Goal: Task Accomplishment & Management: Complete application form

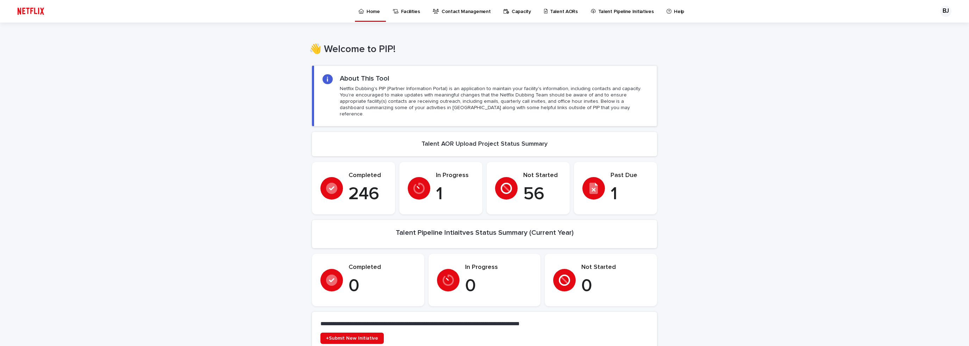
click at [544, 11] on div "Talent AORs" at bounding box center [562, 7] width 38 height 15
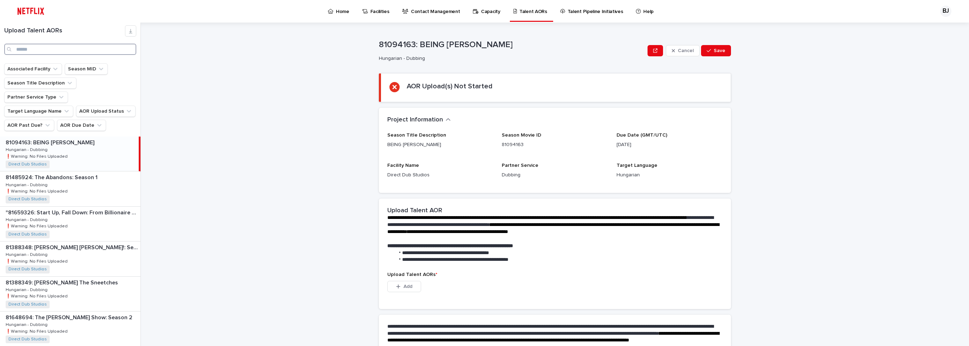
click at [45, 52] on input "Search" at bounding box center [70, 49] width 132 height 11
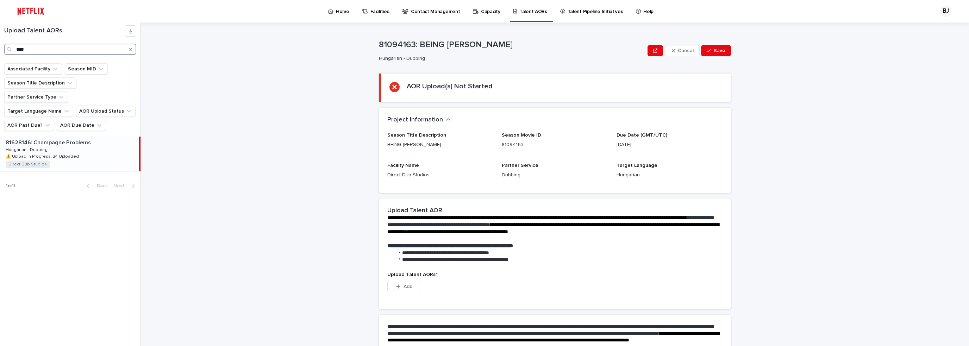
type input "****"
click at [67, 138] on p "81628146: Champagne Problems" at bounding box center [49, 142] width 87 height 8
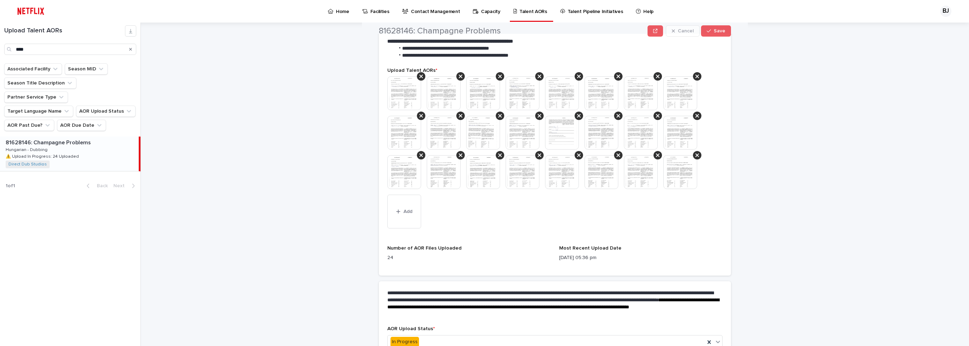
scroll to position [211, 0]
click at [399, 210] on div "button" at bounding box center [399, 211] width 7 height 5
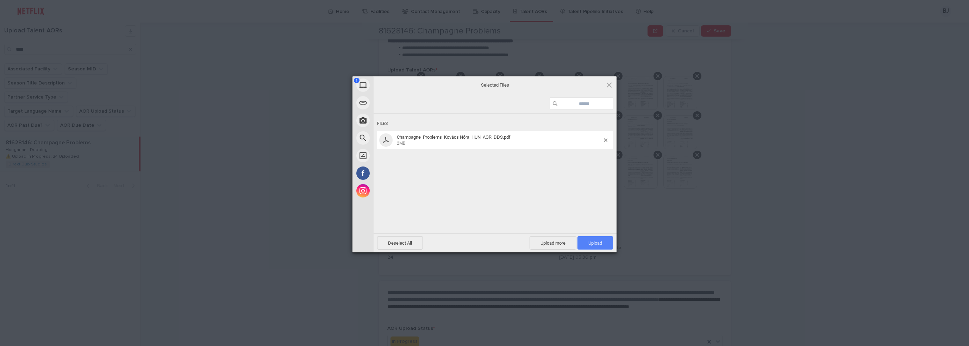
click at [598, 246] on span "Upload 1" at bounding box center [596, 243] width 14 height 5
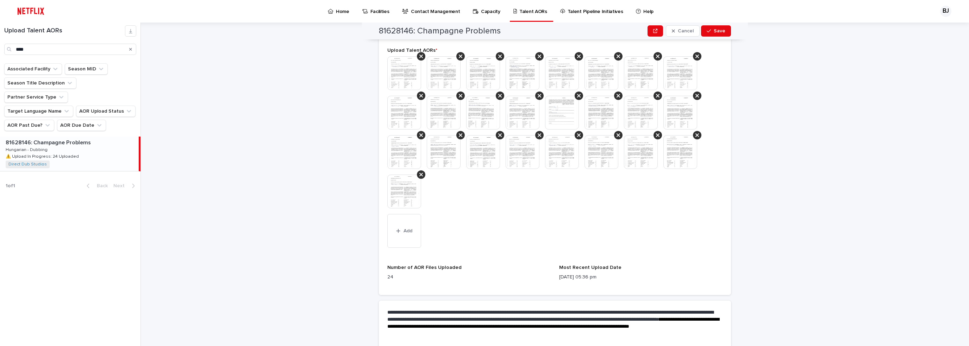
click at [552, 208] on div at bounding box center [554, 135] width 335 height 158
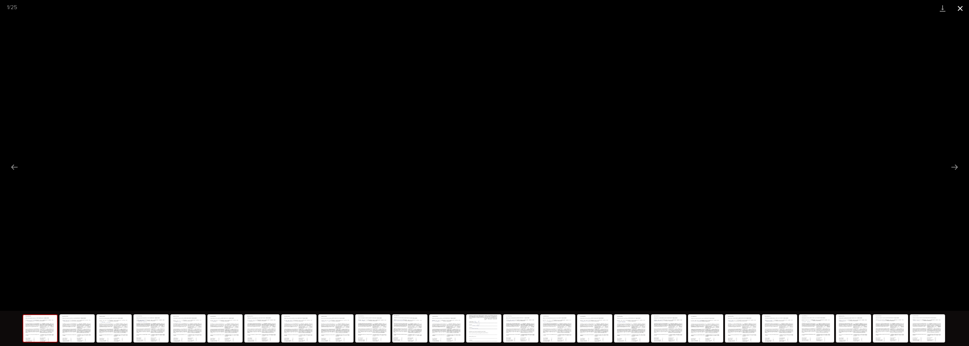
click at [965, 9] on button "Close gallery" at bounding box center [961, 8] width 18 height 17
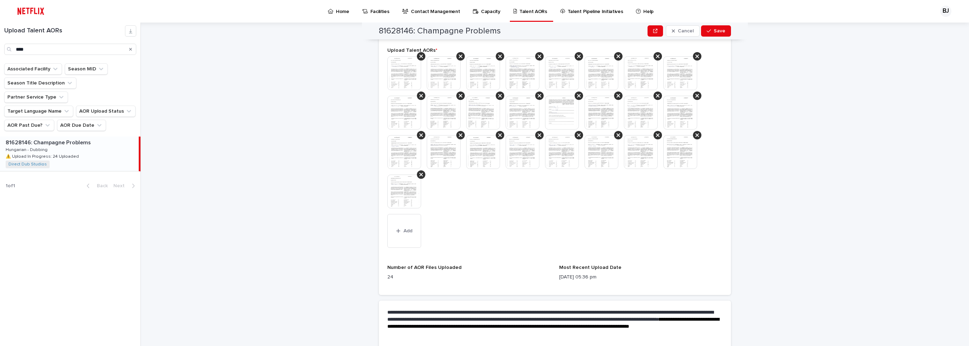
click at [405, 64] on img at bounding box center [404, 73] width 34 height 34
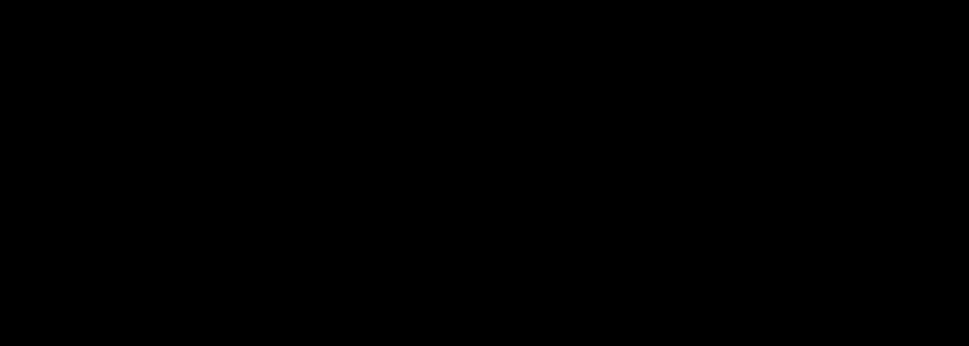
scroll to position [20, 0]
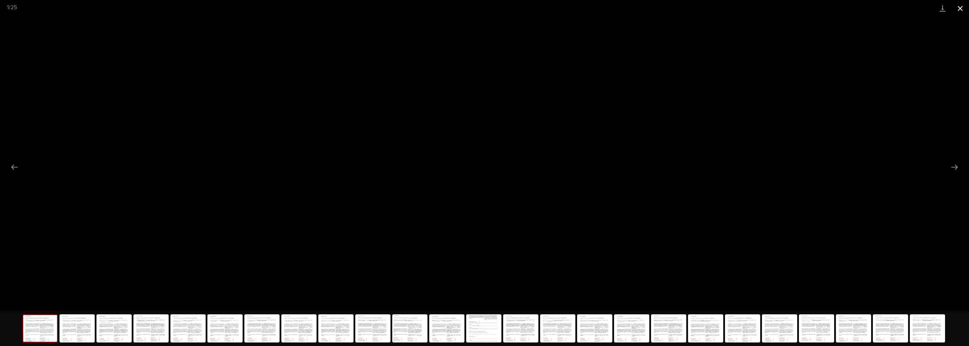
click at [962, 8] on button "Close gallery" at bounding box center [961, 8] width 18 height 17
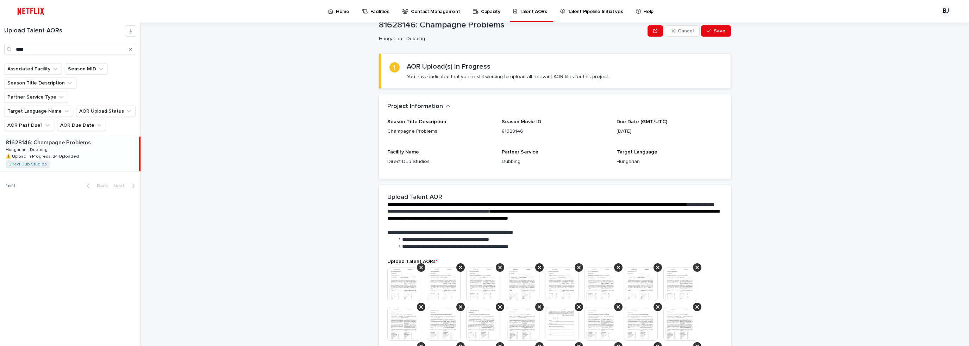
click at [959, 307] on div "**********" at bounding box center [559, 185] width 820 height 324
click at [913, 271] on div "**********" at bounding box center [559, 185] width 820 height 324
click at [862, 218] on div "**********" at bounding box center [559, 185] width 820 height 324
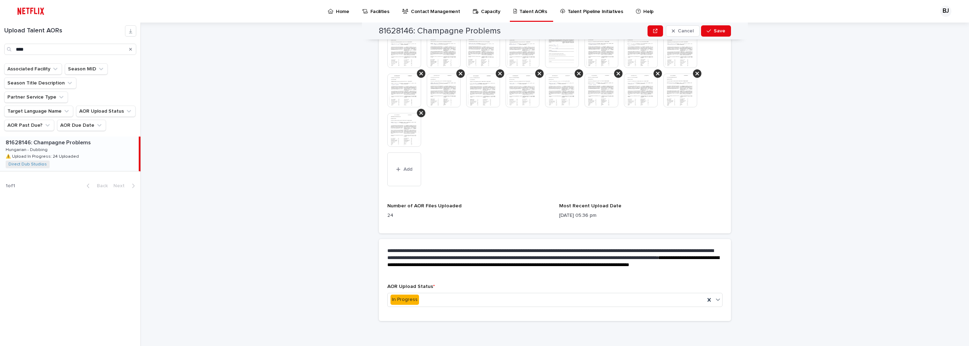
scroll to position [222, 0]
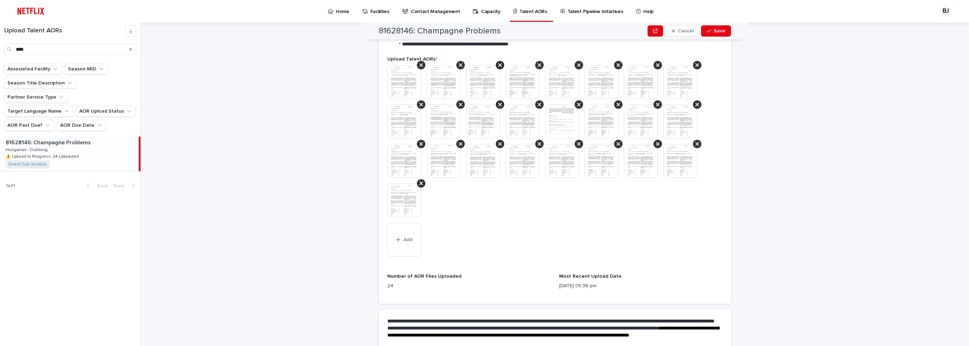
click at [400, 201] on img at bounding box center [404, 201] width 34 height 34
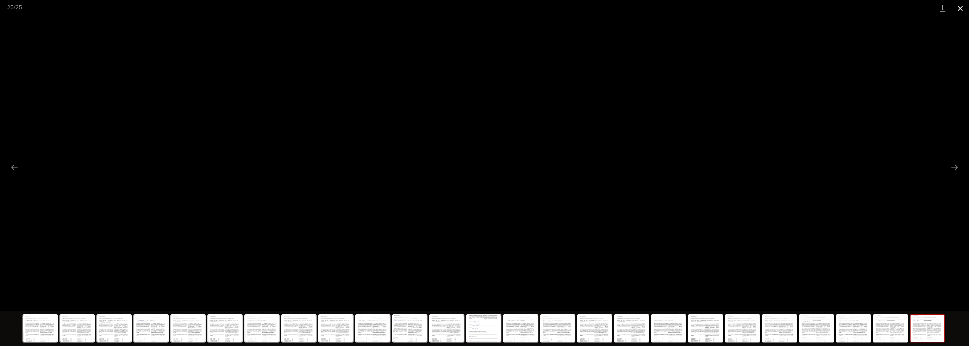
click at [960, 10] on button "Close gallery" at bounding box center [961, 8] width 18 height 17
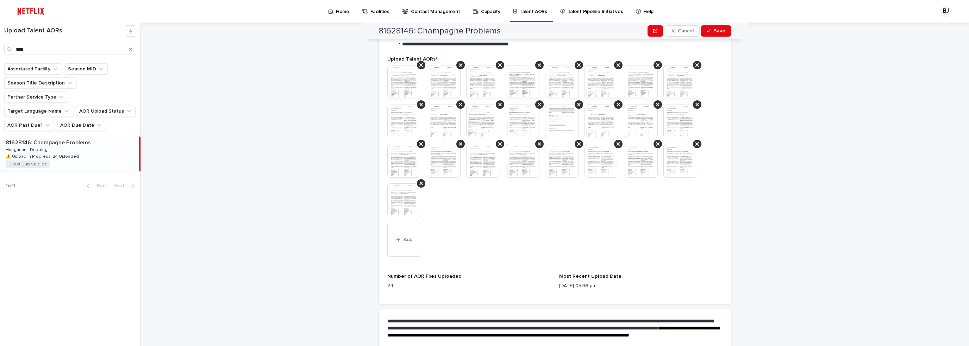
click at [691, 155] on img at bounding box center [681, 161] width 34 height 34
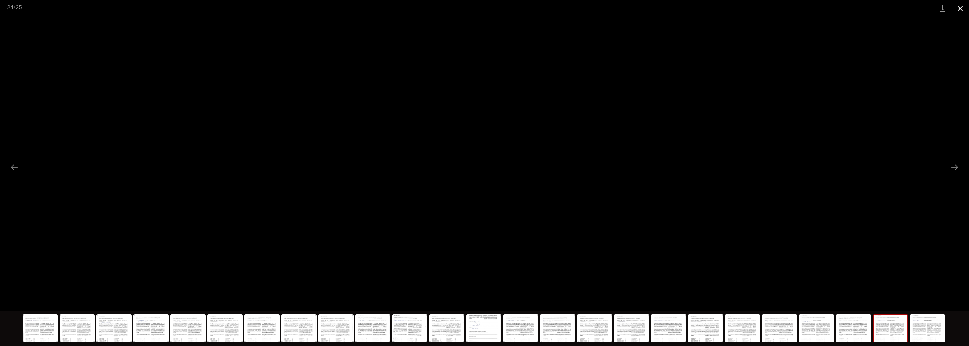
click at [964, 7] on button "Close gallery" at bounding box center [961, 8] width 18 height 17
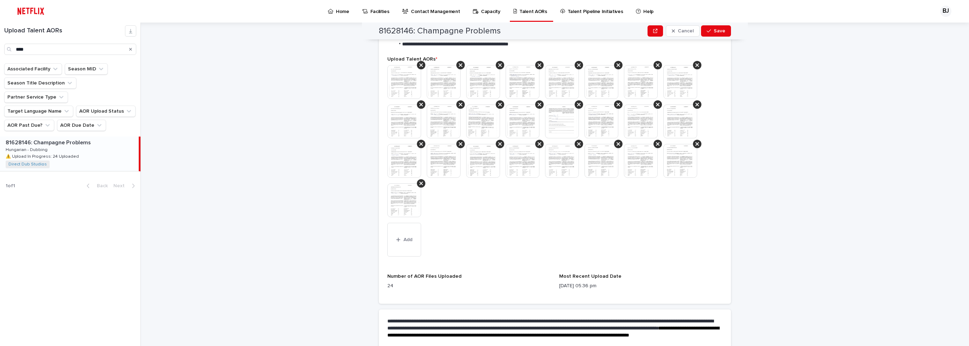
click at [634, 158] on img at bounding box center [641, 161] width 34 height 34
click at [634, 158] on body "Home Facilities Contact Management Capacity Talent AORs Talent Pipeline Initiat…" at bounding box center [484, 173] width 969 height 346
click at [638, 160] on img at bounding box center [641, 161] width 34 height 34
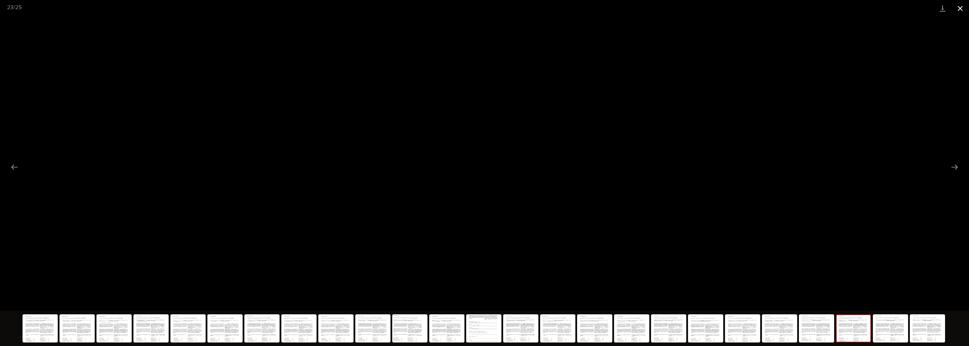
click at [961, 9] on button "Close gallery" at bounding box center [961, 8] width 18 height 17
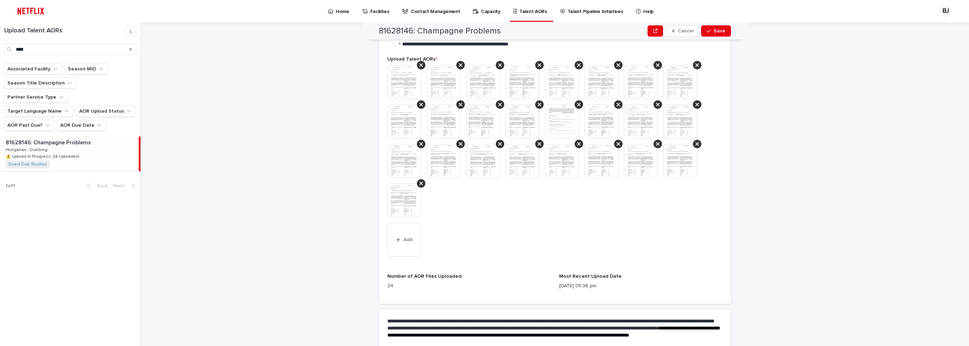
click at [596, 158] on img at bounding box center [602, 161] width 34 height 34
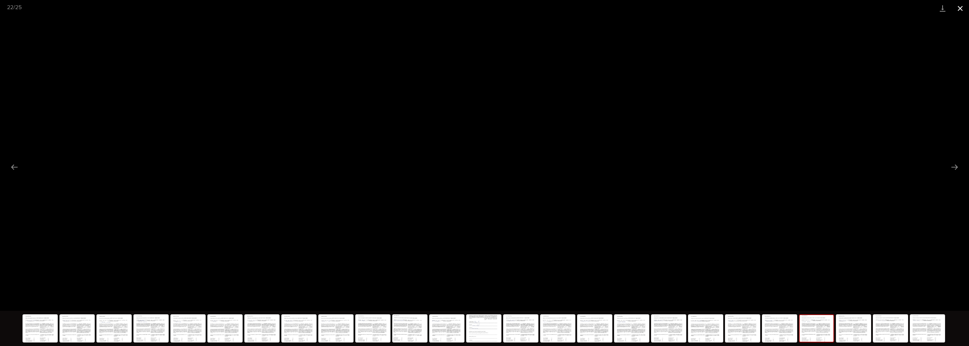
click at [962, 7] on button "Close gallery" at bounding box center [961, 8] width 18 height 17
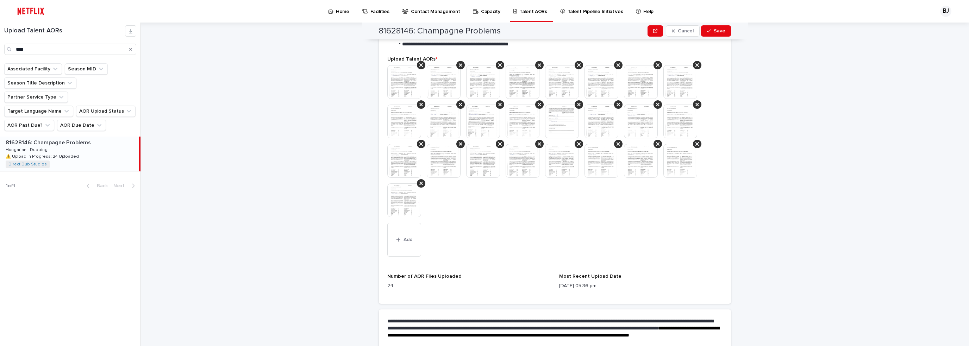
click at [517, 156] on img at bounding box center [523, 161] width 34 height 34
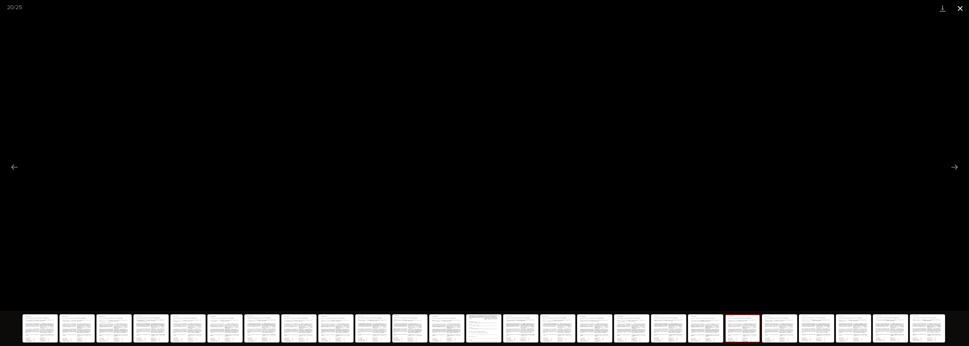
click at [962, 8] on button "Close gallery" at bounding box center [961, 8] width 18 height 17
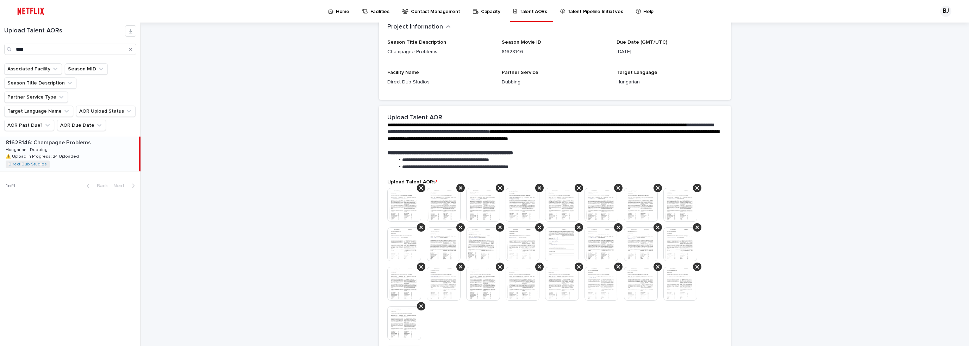
scroll to position [176, 0]
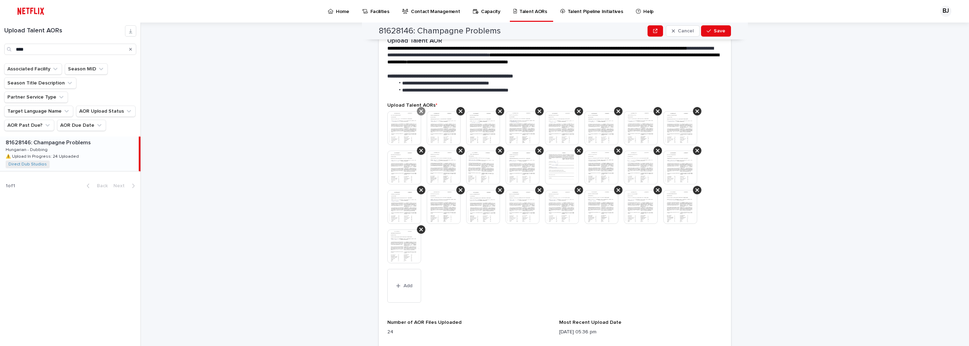
click at [419, 112] on icon at bounding box center [421, 112] width 4 height 4
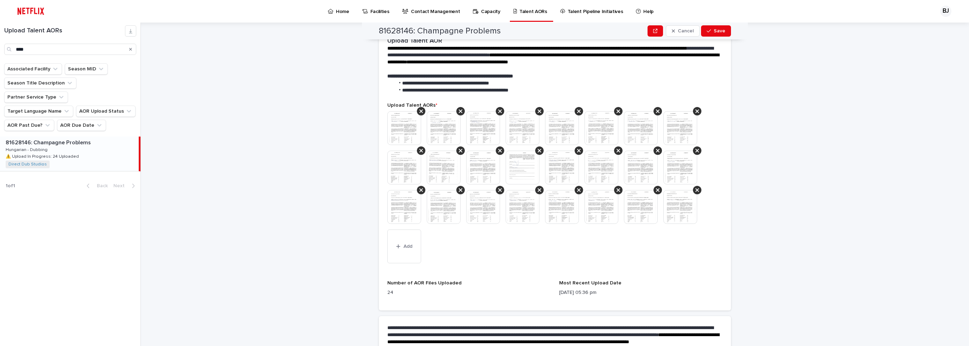
scroll to position [156, 0]
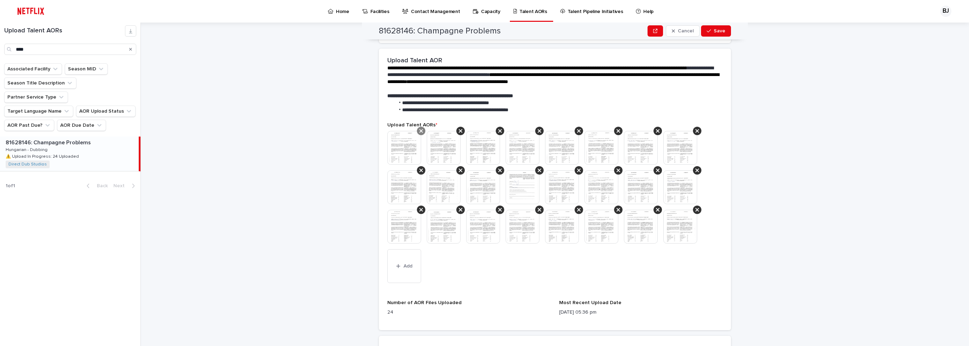
click at [417, 133] on div at bounding box center [421, 131] width 8 height 8
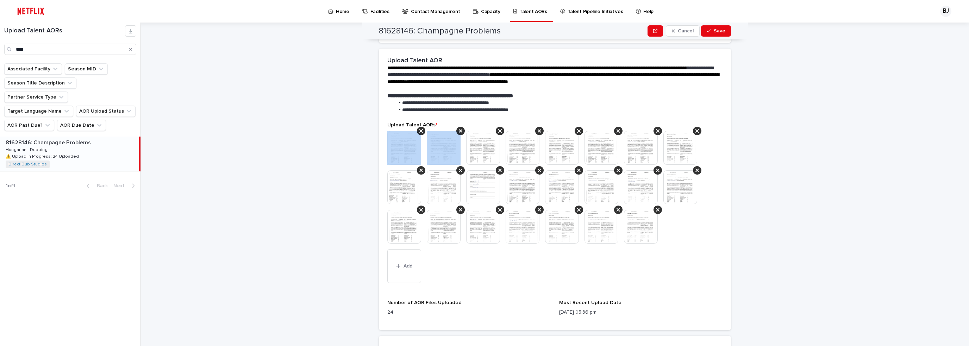
click at [417, 133] on div at bounding box center [421, 131] width 8 height 8
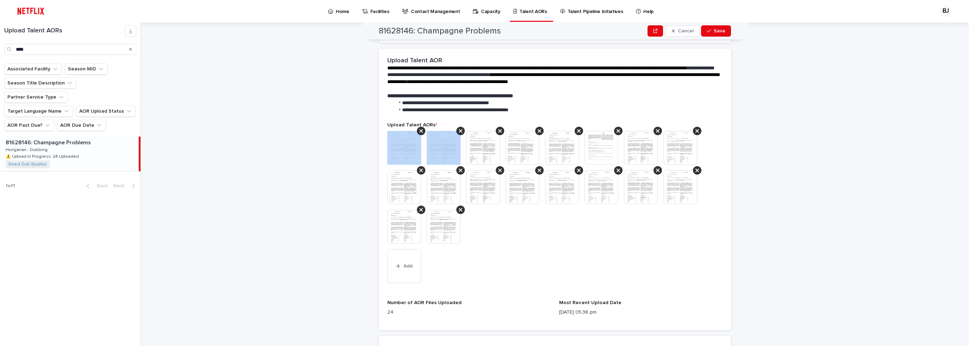
click at [417, 133] on div at bounding box center [421, 131] width 8 height 8
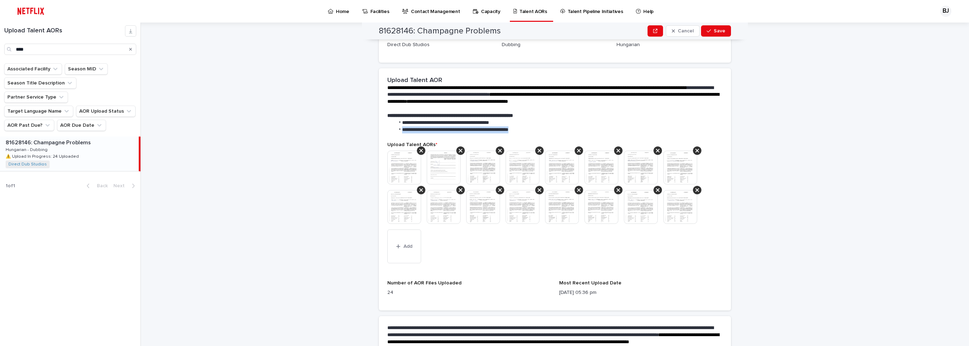
click at [417, 133] on div "**********" at bounding box center [555, 105] width 352 height 74
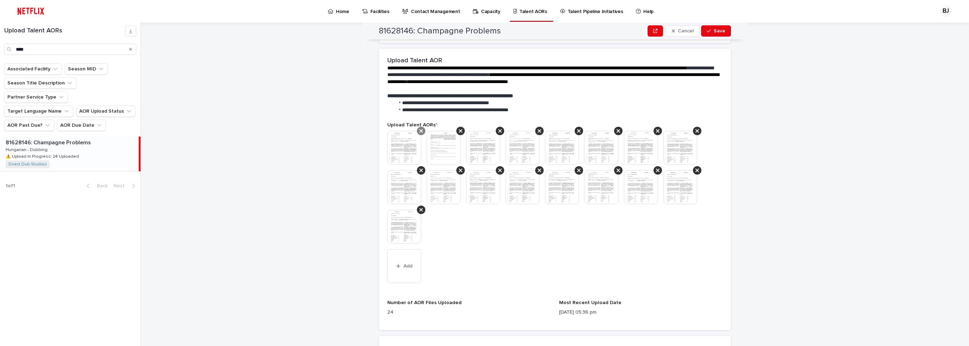
click at [419, 133] on icon at bounding box center [421, 131] width 4 height 6
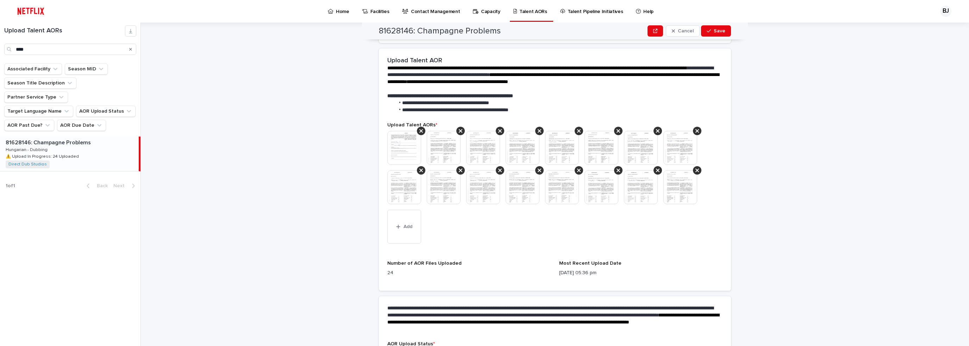
scroll to position [137, 0]
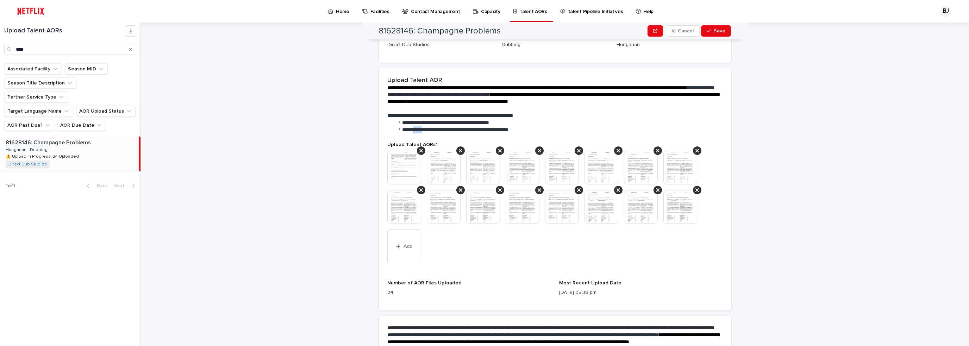
click at [418, 133] on li "**********" at bounding box center [557, 129] width 325 height 7
click at [420, 150] on icon at bounding box center [421, 151] width 4 height 6
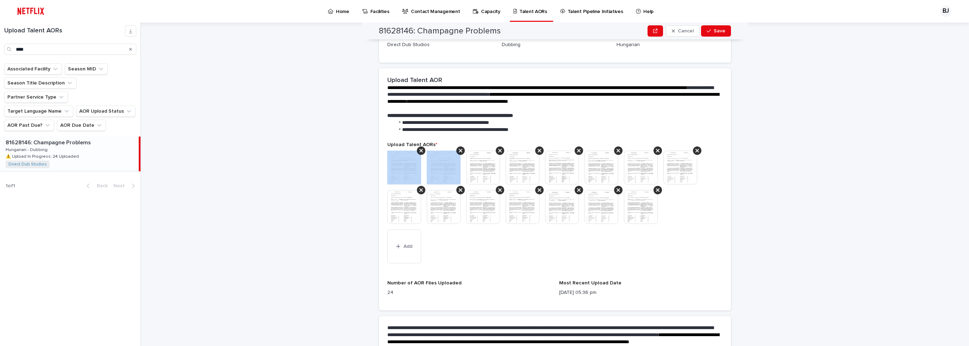
click at [420, 150] on icon at bounding box center [421, 151] width 4 height 6
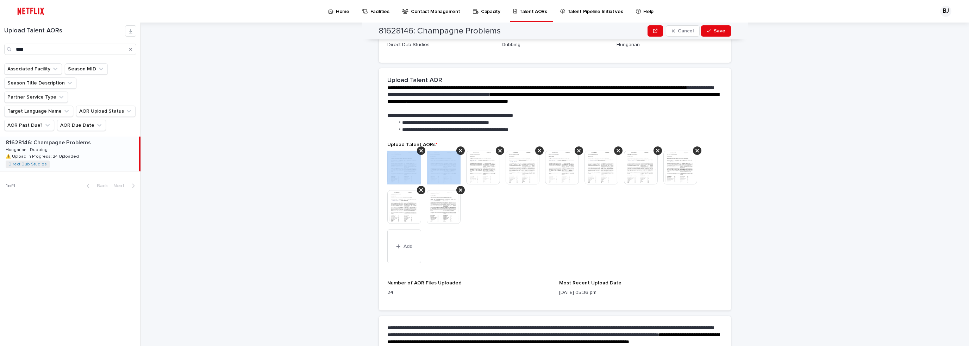
click at [420, 150] on icon at bounding box center [421, 151] width 4 height 6
click at [459, 150] on icon at bounding box center [461, 151] width 4 height 6
click at [420, 150] on icon at bounding box center [421, 151] width 4 height 6
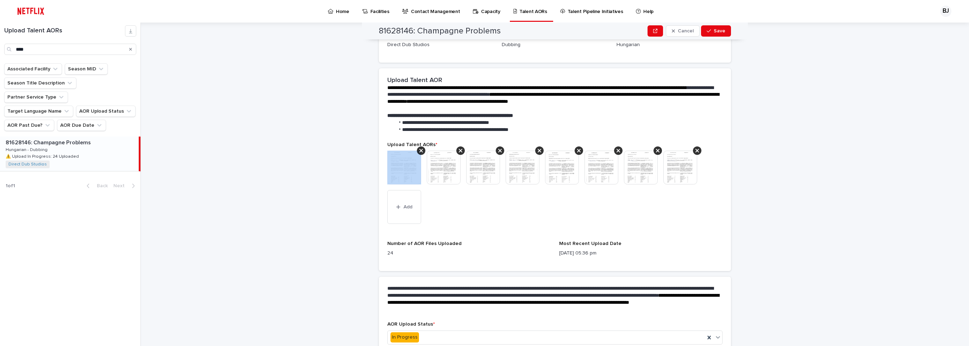
scroll to position [117, 0]
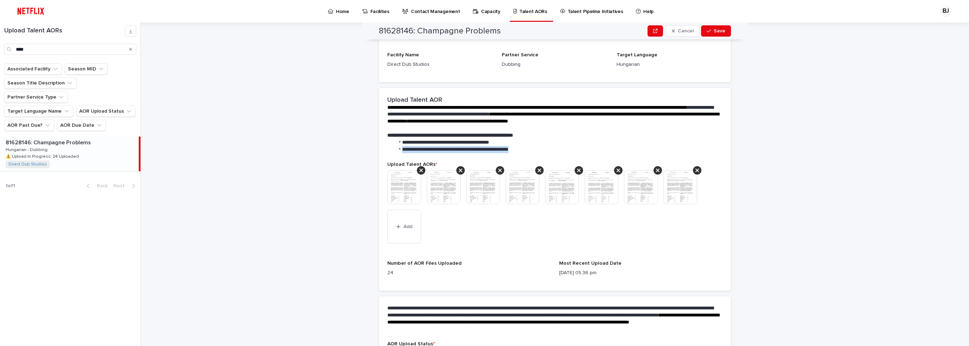
click at [420, 150] on span "**********" at bounding box center [455, 149] width 106 height 5
click at [419, 171] on icon at bounding box center [421, 171] width 4 height 4
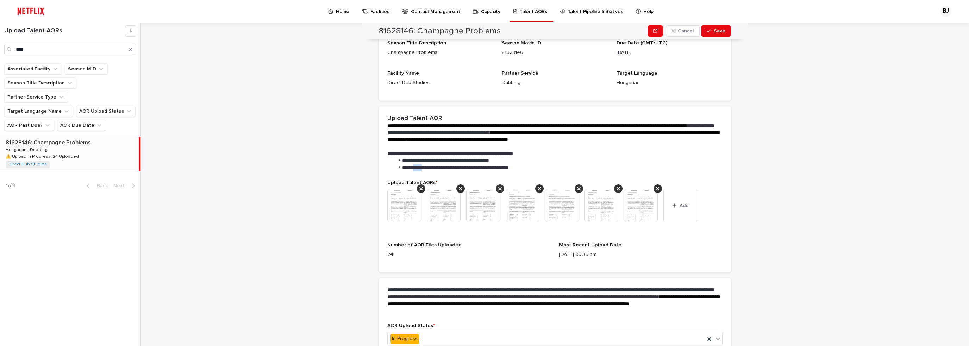
click at [417, 171] on li "**********" at bounding box center [557, 167] width 325 height 7
click at [419, 187] on icon at bounding box center [421, 189] width 4 height 6
click at [419, 188] on icon at bounding box center [421, 189] width 4 height 4
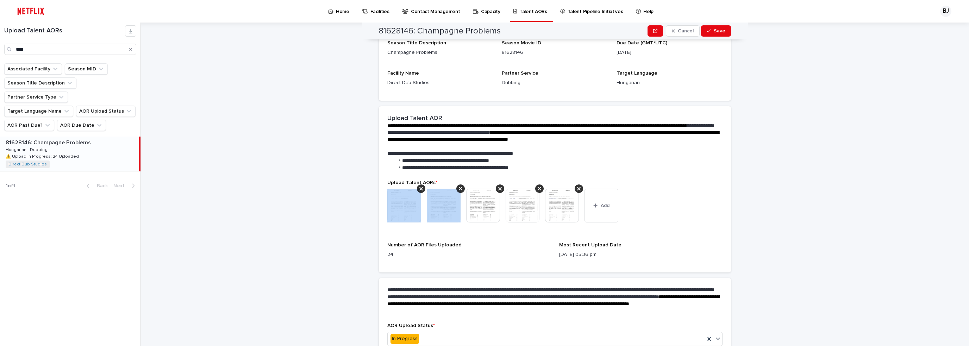
click at [419, 188] on icon at bounding box center [421, 189] width 4 height 4
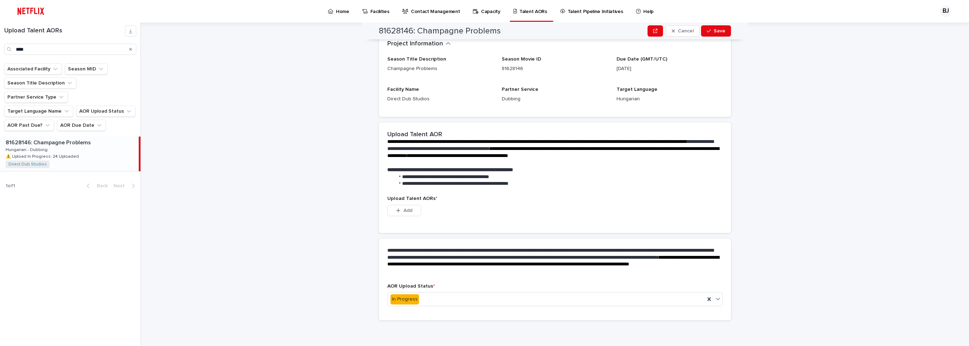
scroll to position [41, 0]
click at [411, 212] on button "Add" at bounding box center [404, 210] width 34 height 11
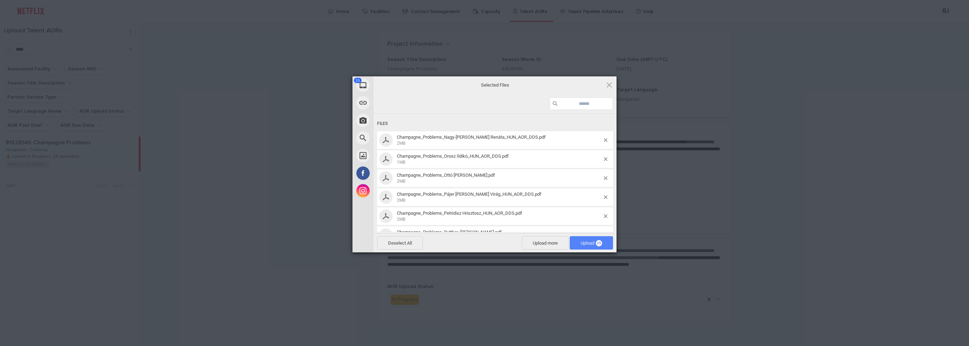
click at [585, 246] on span "Upload 25" at bounding box center [591, 242] width 43 height 13
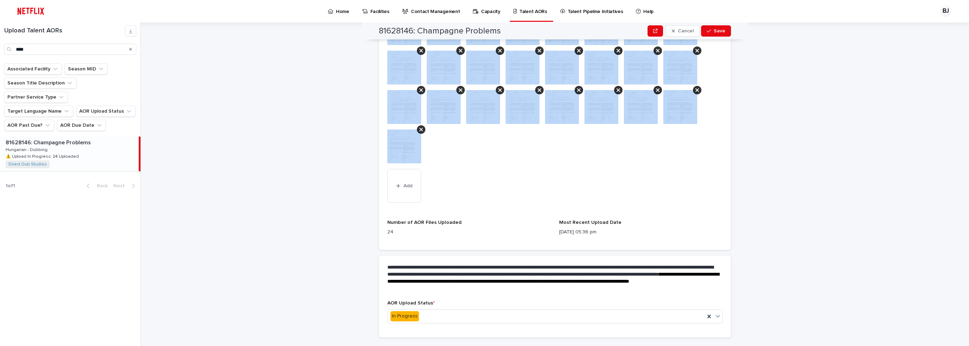
scroll to position [293, 0]
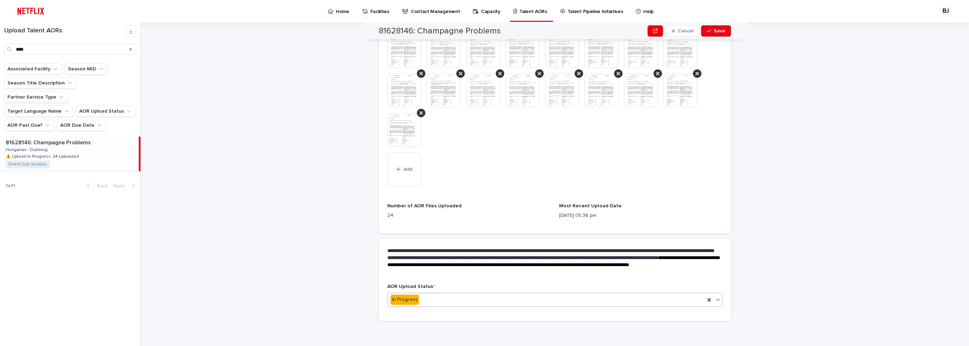
click at [428, 299] on div "In Progress" at bounding box center [546, 300] width 317 height 12
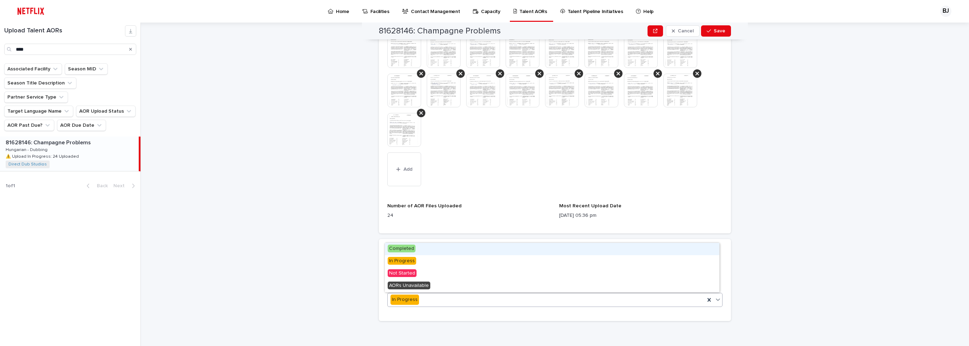
click at [405, 251] on span "Completed" at bounding box center [402, 249] width 28 height 8
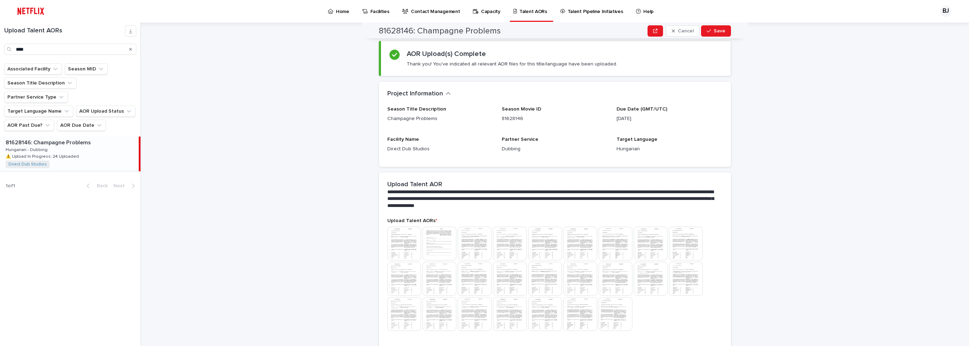
scroll to position [0, 0]
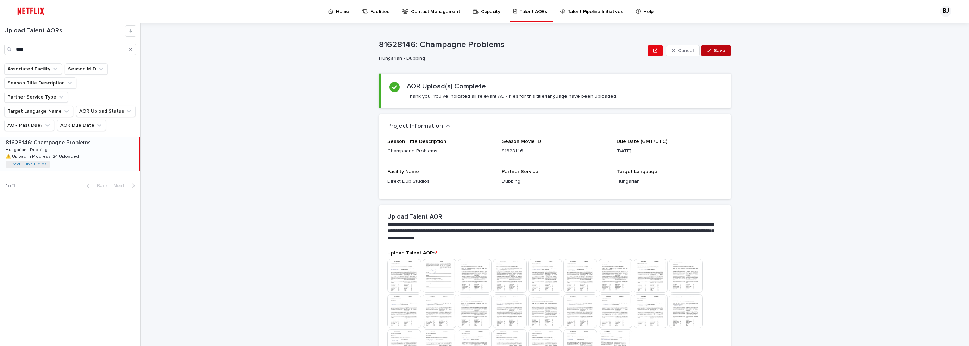
click at [723, 50] on button "Save" at bounding box center [716, 50] width 30 height 11
